Goal: Navigation & Orientation: Find specific page/section

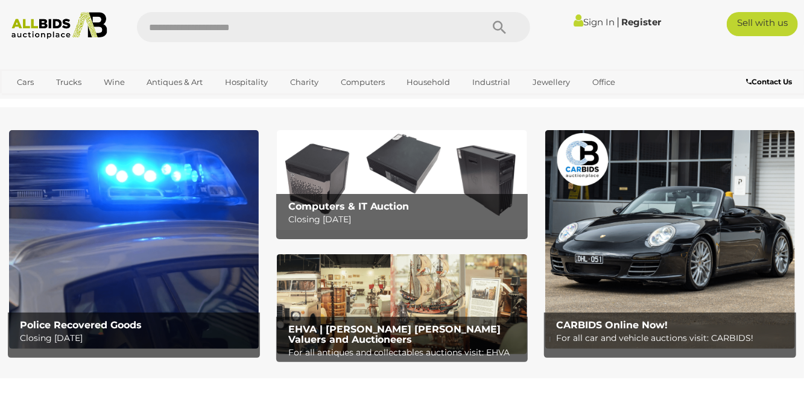
click at [18, 85] on link "Cars" at bounding box center [25, 82] width 33 height 20
click at [0, 0] on link "View All Cars Auctions" at bounding box center [0, 0] width 0 height 0
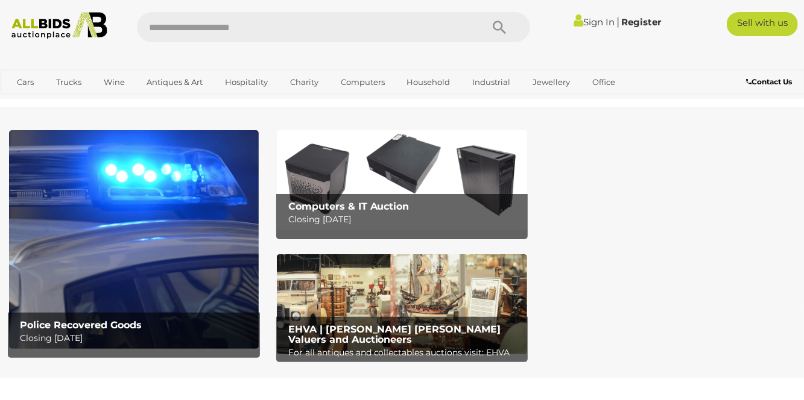
click at [63, 78] on link "Trucks" at bounding box center [68, 82] width 41 height 20
click at [0, 0] on link "View All Trucks Auctions" at bounding box center [0, 0] width 0 height 0
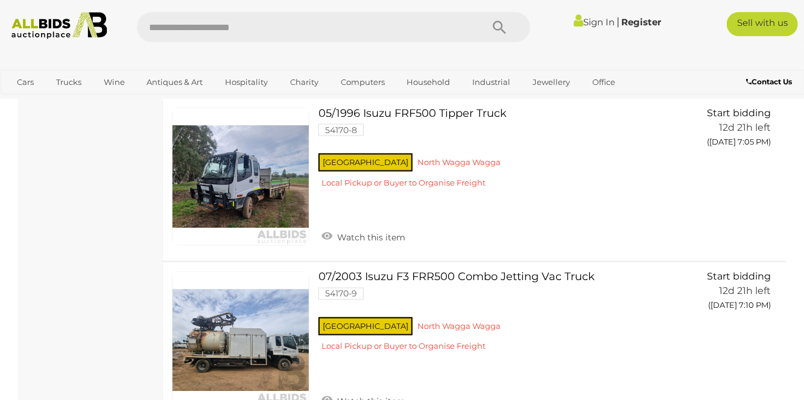
scroll to position [1072, 0]
click at [278, 198] on link at bounding box center [240, 175] width 137 height 137
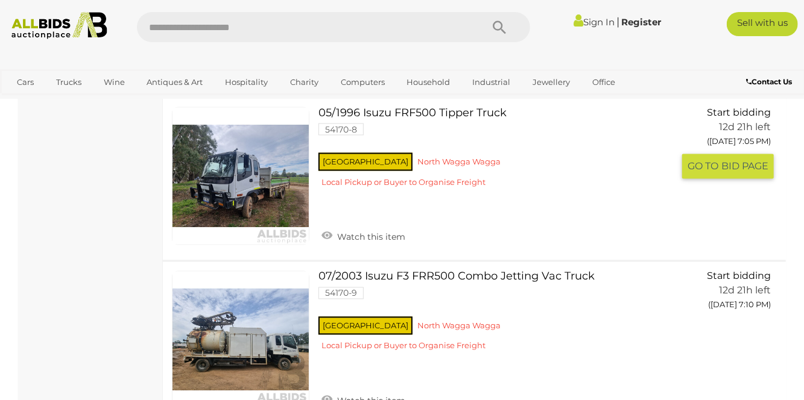
scroll to position [1111, 0]
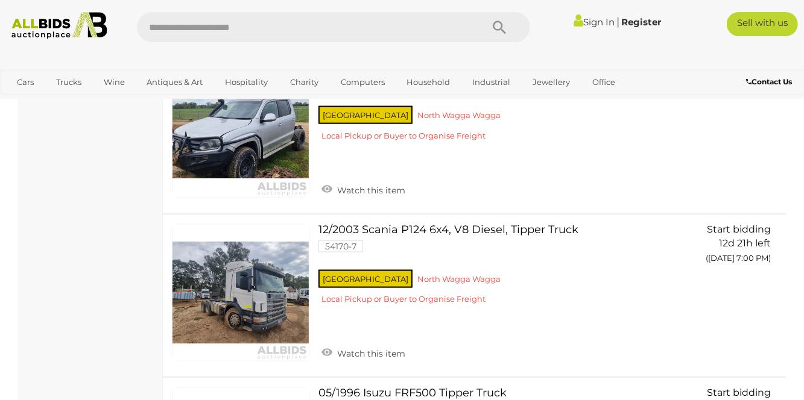
scroll to position [1721, 0]
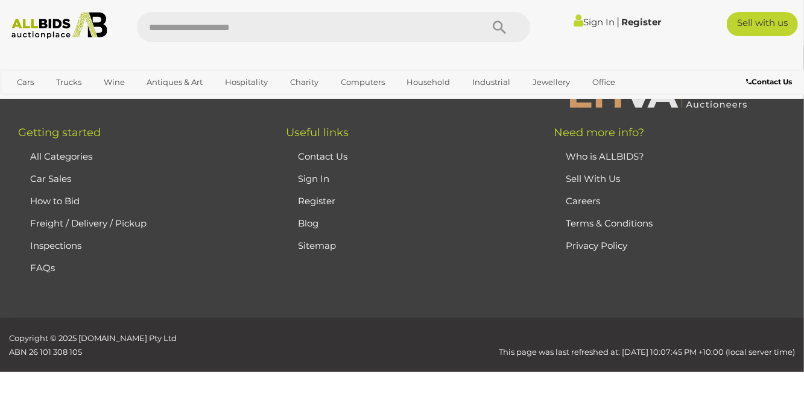
click at [500, 81] on link "Industrial" at bounding box center [491, 82] width 54 height 20
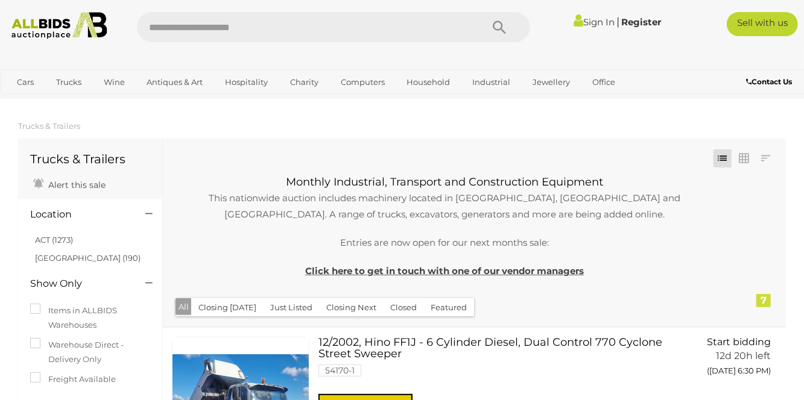
click at [0, 0] on link "Plant & Machinery" at bounding box center [0, 0] width 0 height 0
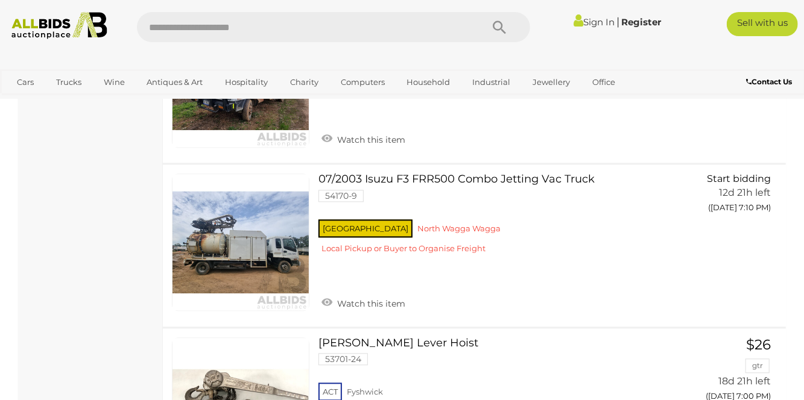
scroll to position [1314, 0]
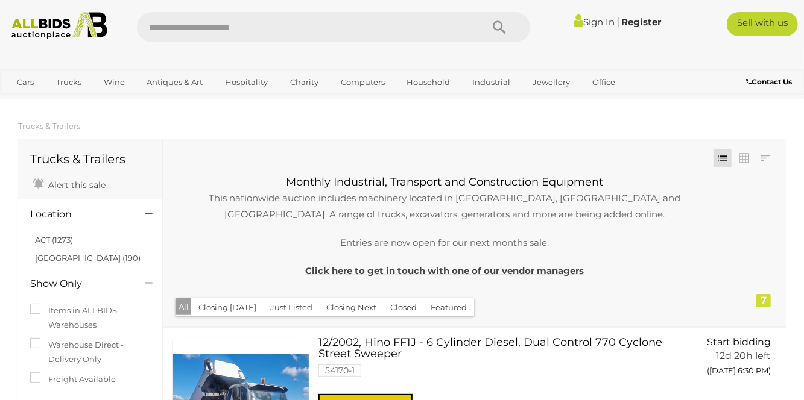
click at [488, 89] on link "Industrial" at bounding box center [491, 82] width 54 height 20
click at [0, 0] on link "Tools & Hardware" at bounding box center [0, 0] width 0 height 0
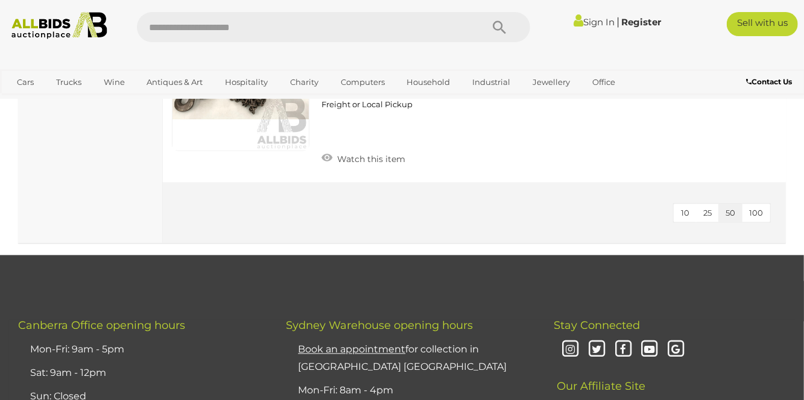
scroll to position [5997, 0]
